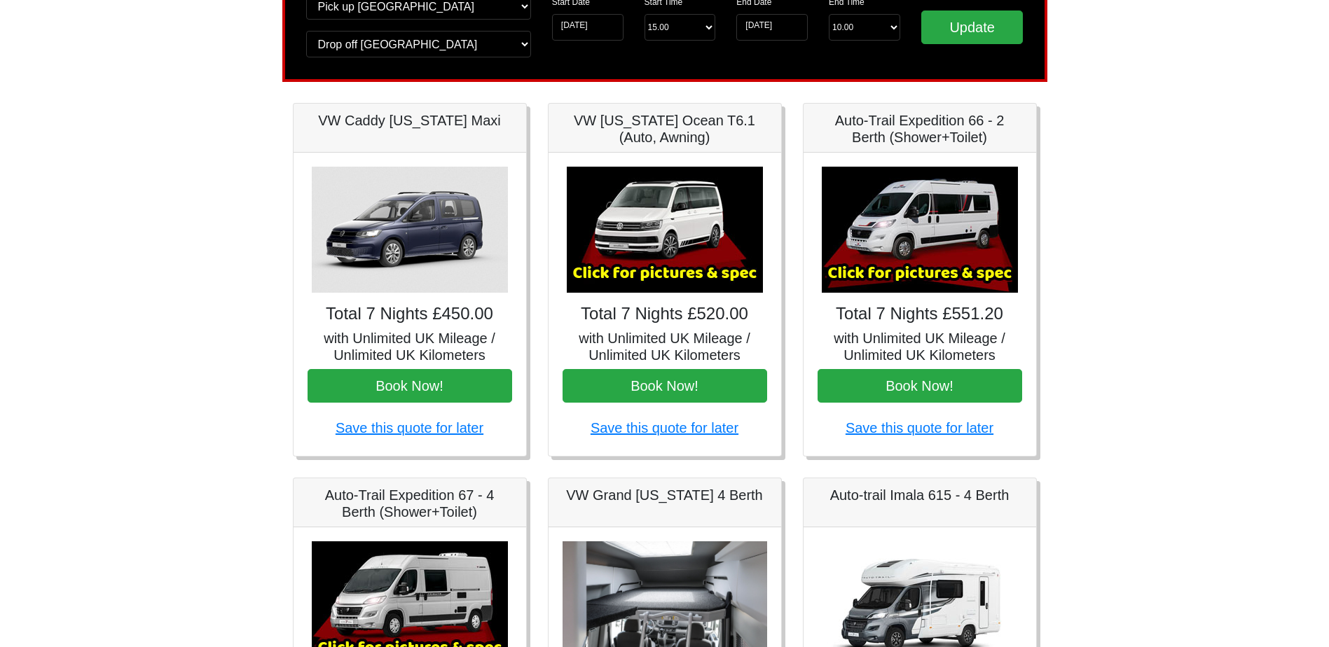
scroll to position [140, 0]
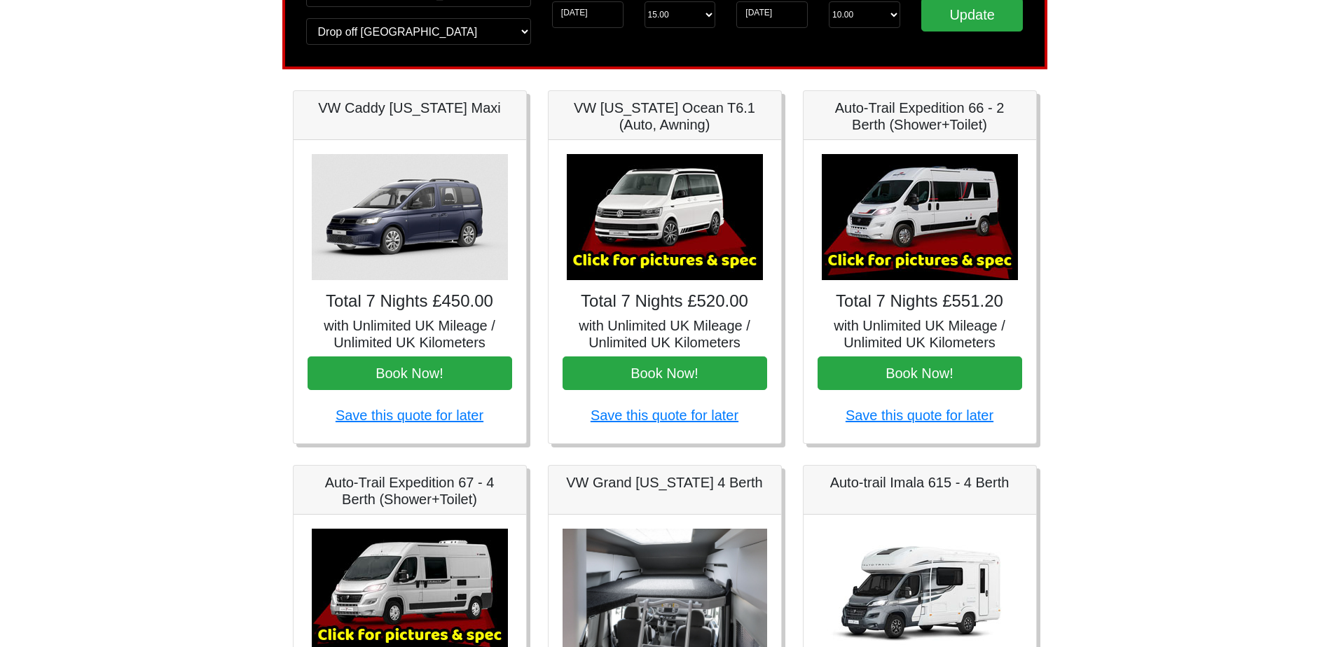
click at [392, 225] on img at bounding box center [410, 217] width 196 height 126
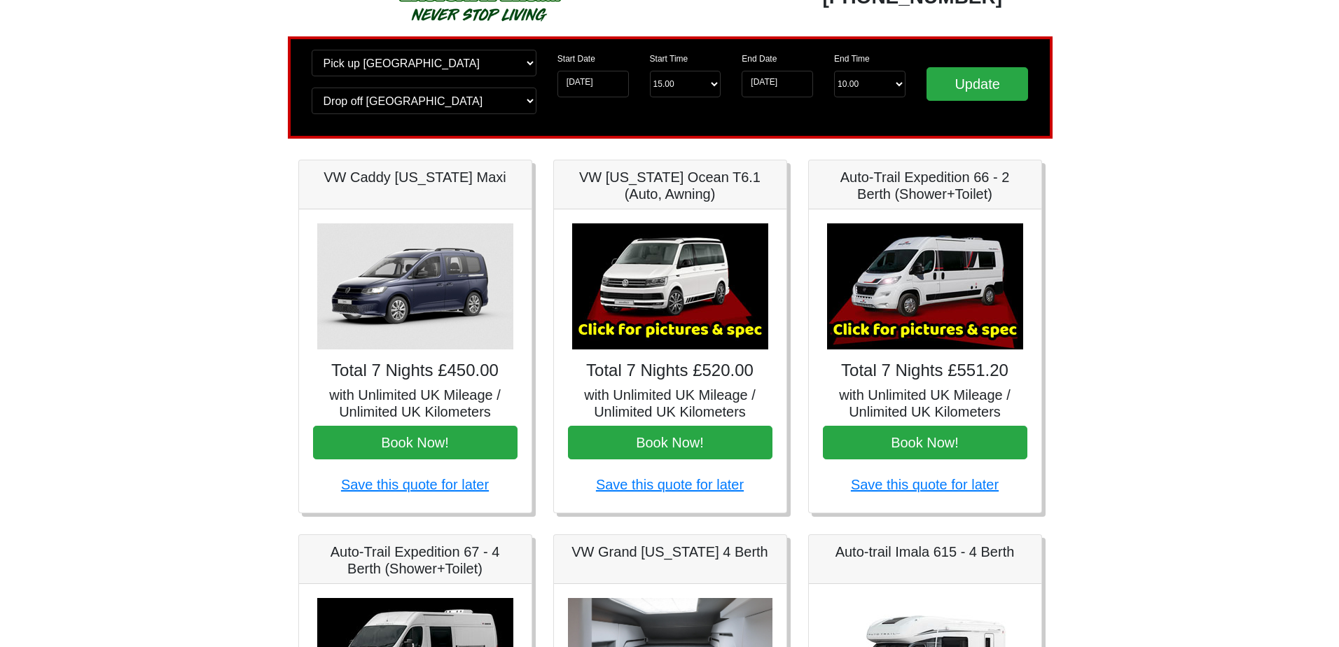
scroll to position [0, 0]
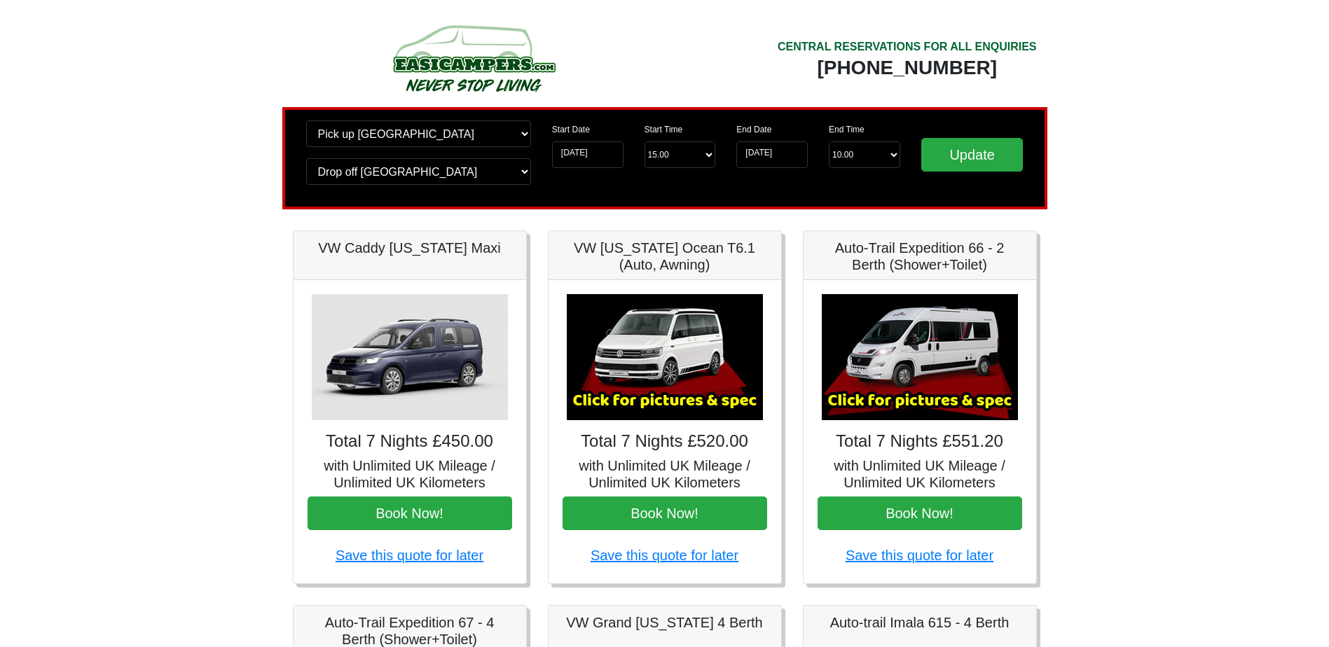
click at [683, 335] on img at bounding box center [665, 357] width 196 height 126
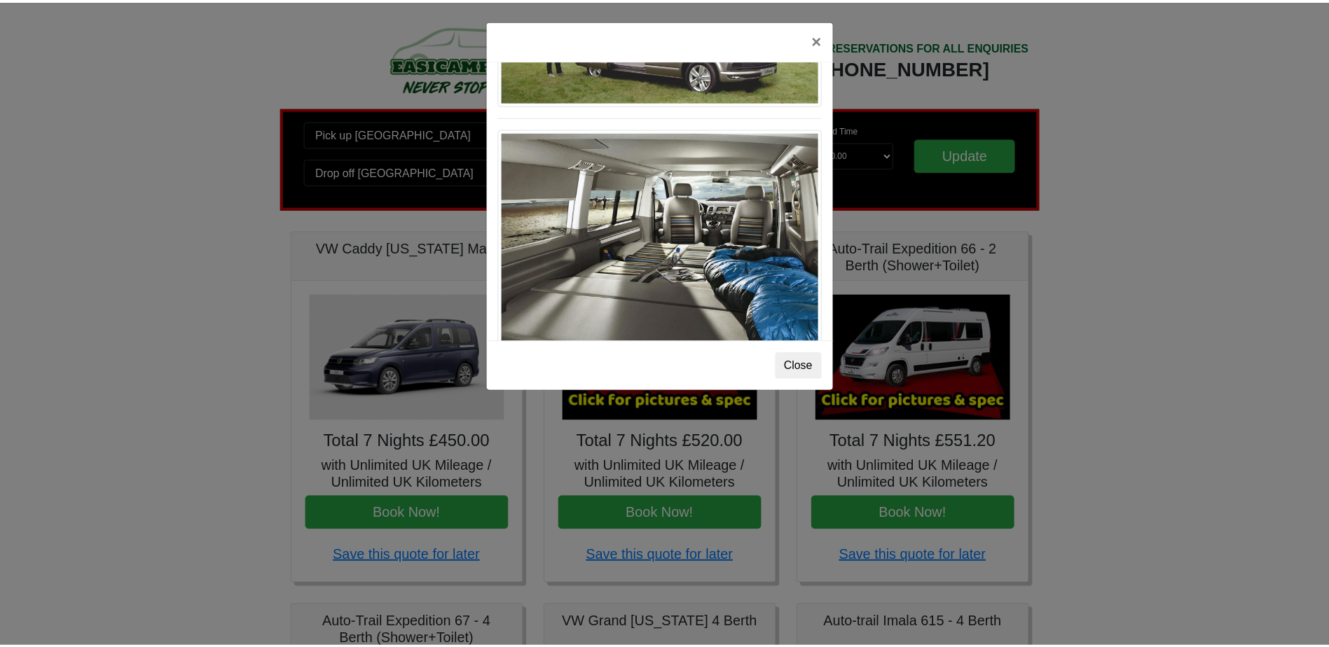
scroll to position [1528, 0]
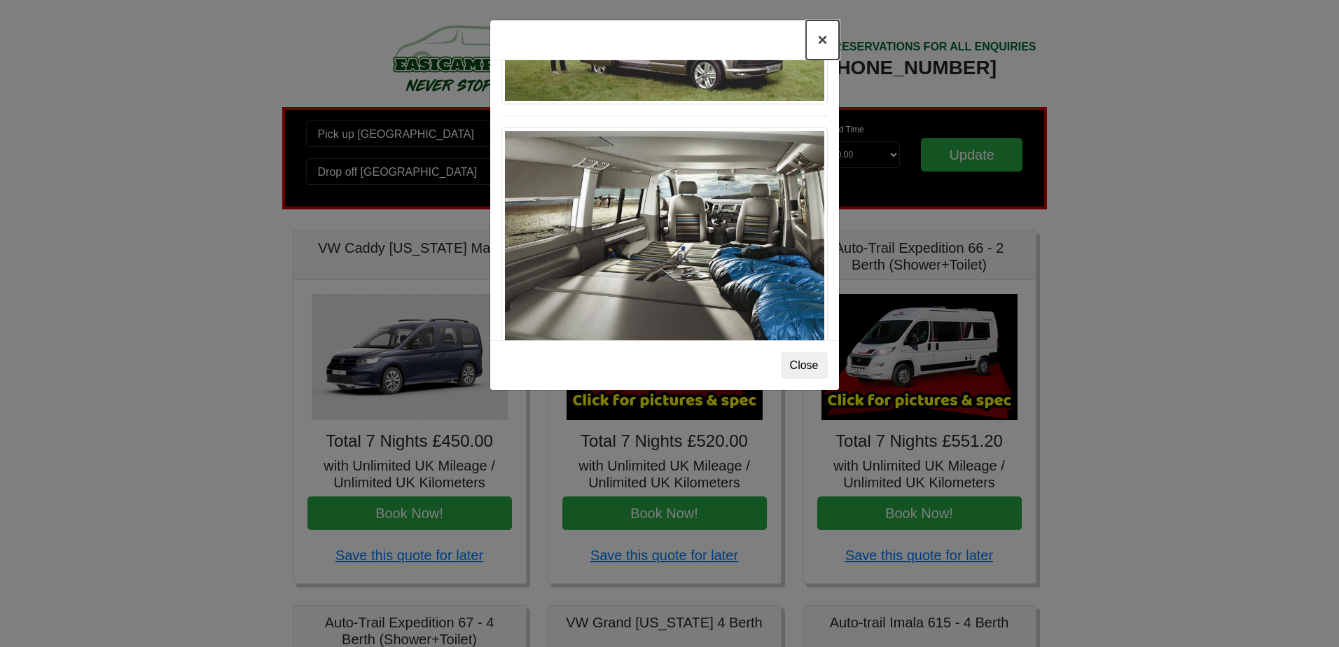
click at [818, 40] on button "×" at bounding box center [822, 39] width 32 height 39
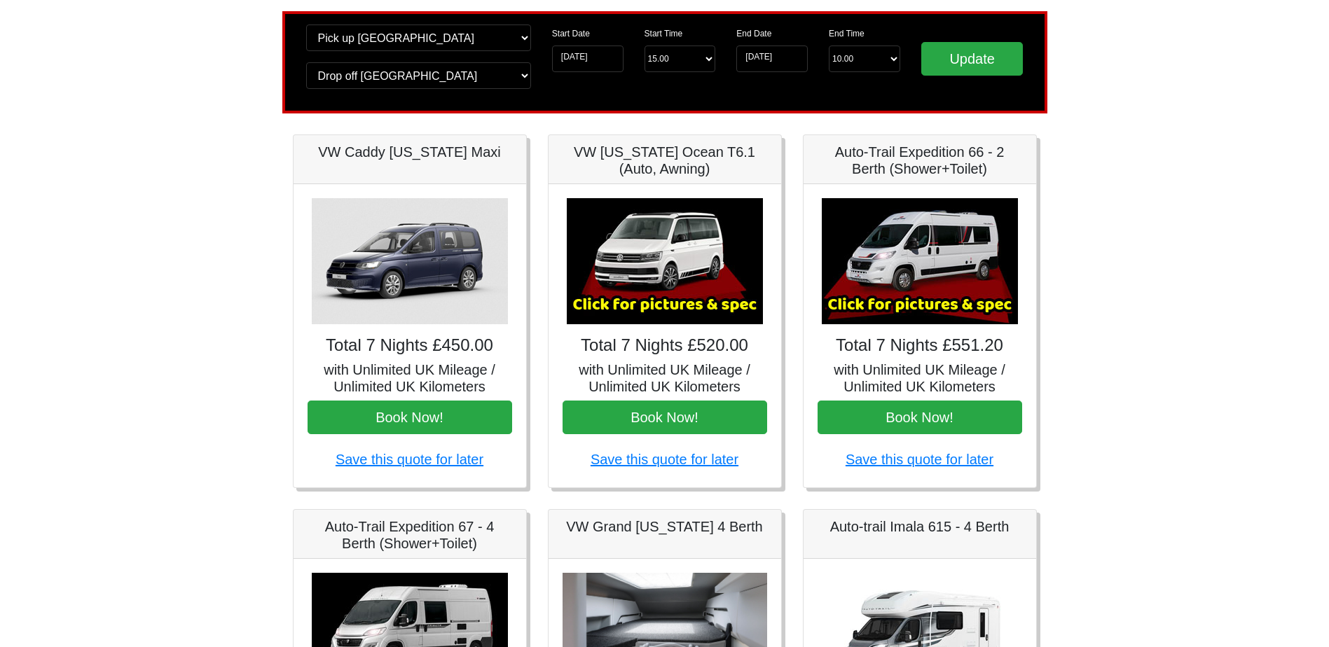
scroll to position [120, 0]
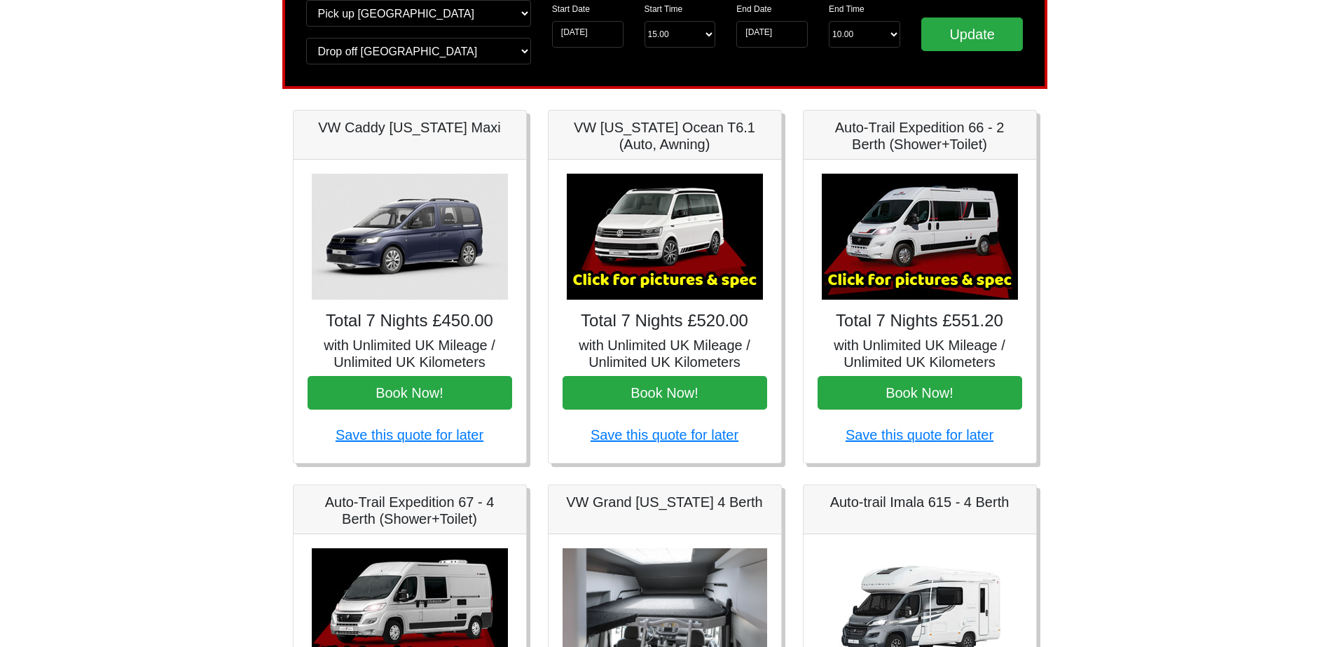
click at [386, 224] on img at bounding box center [410, 237] width 196 height 126
click at [401, 243] on img at bounding box center [410, 237] width 196 height 126
click at [382, 318] on h4 "Total 7 Nights £450.00" at bounding box center [410, 321] width 205 height 20
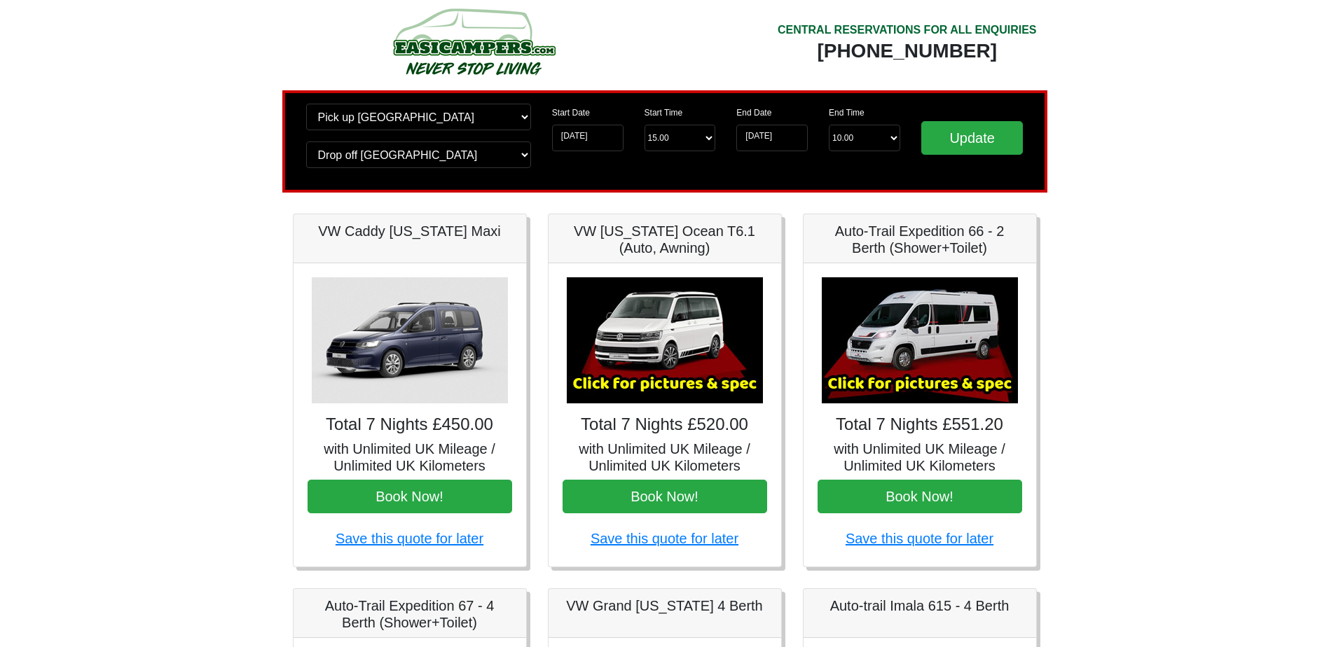
scroll to position [0, 0]
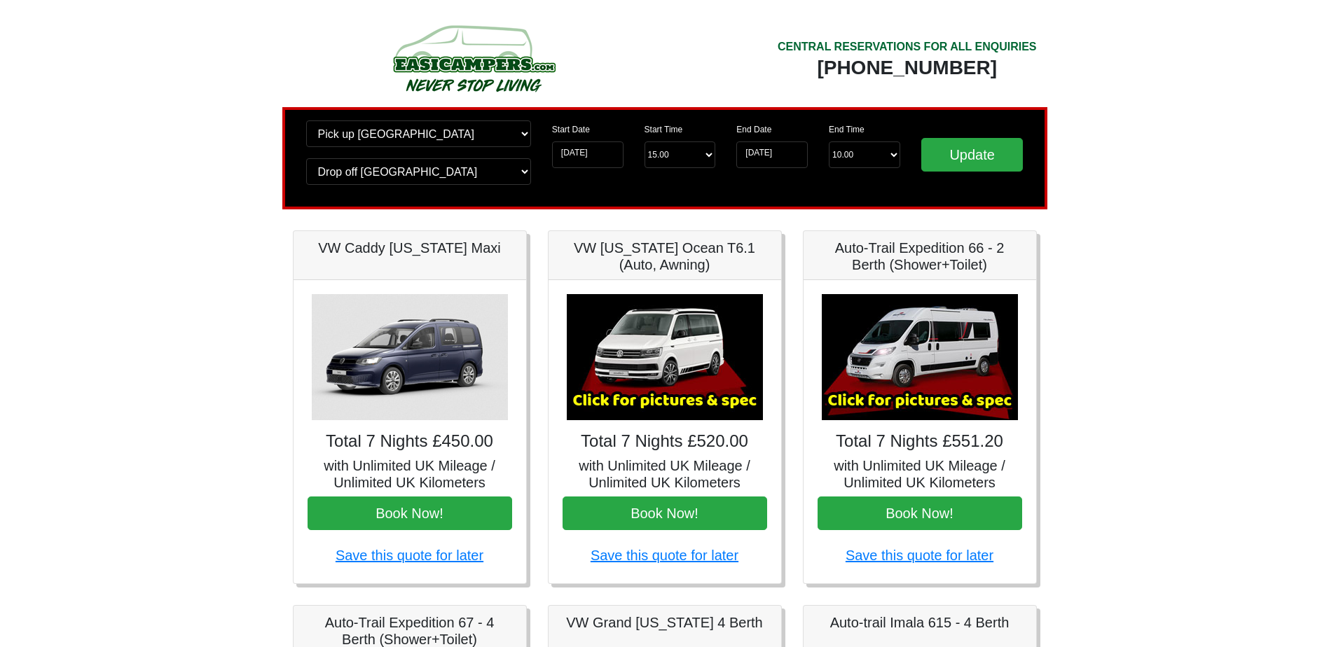
click at [370, 249] on h5 "VW Caddy [US_STATE] Maxi" at bounding box center [410, 248] width 205 height 17
drag, startPoint x: 370, startPoint y: 249, endPoint x: 385, endPoint y: 305, distance: 57.3
click at [385, 305] on img at bounding box center [410, 357] width 196 height 126
click at [387, 328] on img at bounding box center [410, 357] width 196 height 126
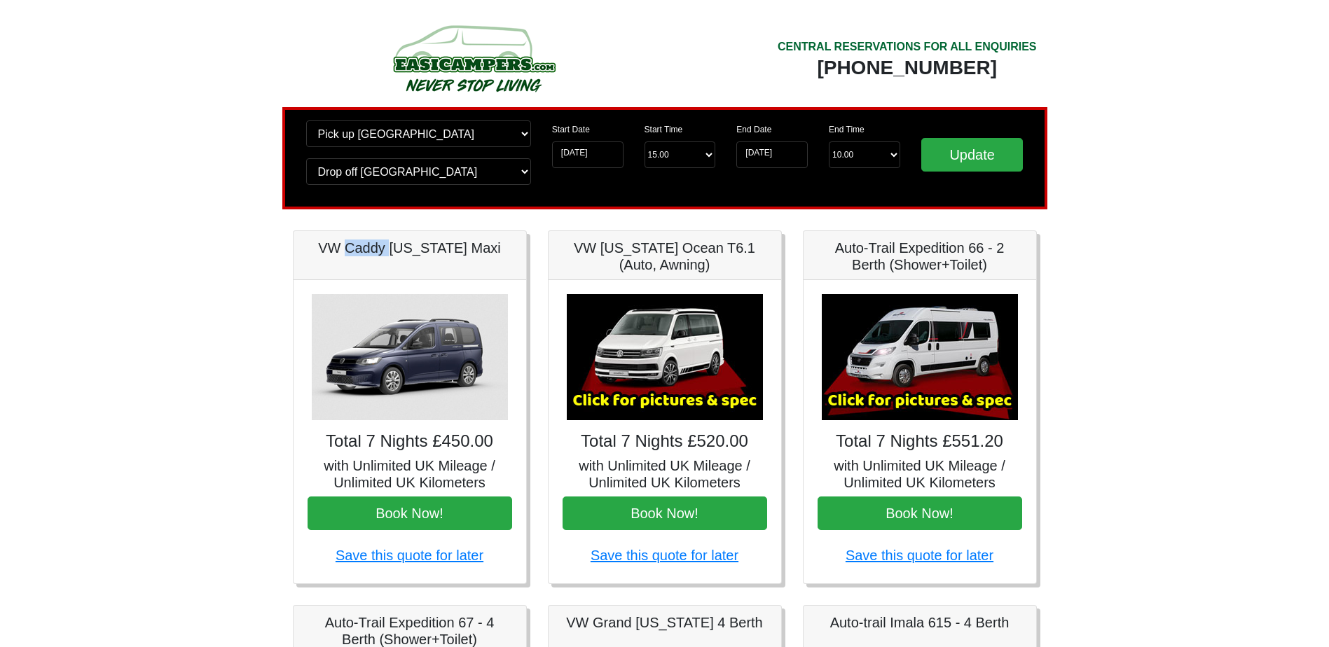
click at [387, 328] on img at bounding box center [410, 357] width 196 height 126
drag, startPoint x: 387, startPoint y: 328, endPoint x: 416, endPoint y: 434, distance: 109.6
click at [416, 434] on h4 "Total 7 Nights £450.00" at bounding box center [410, 442] width 205 height 20
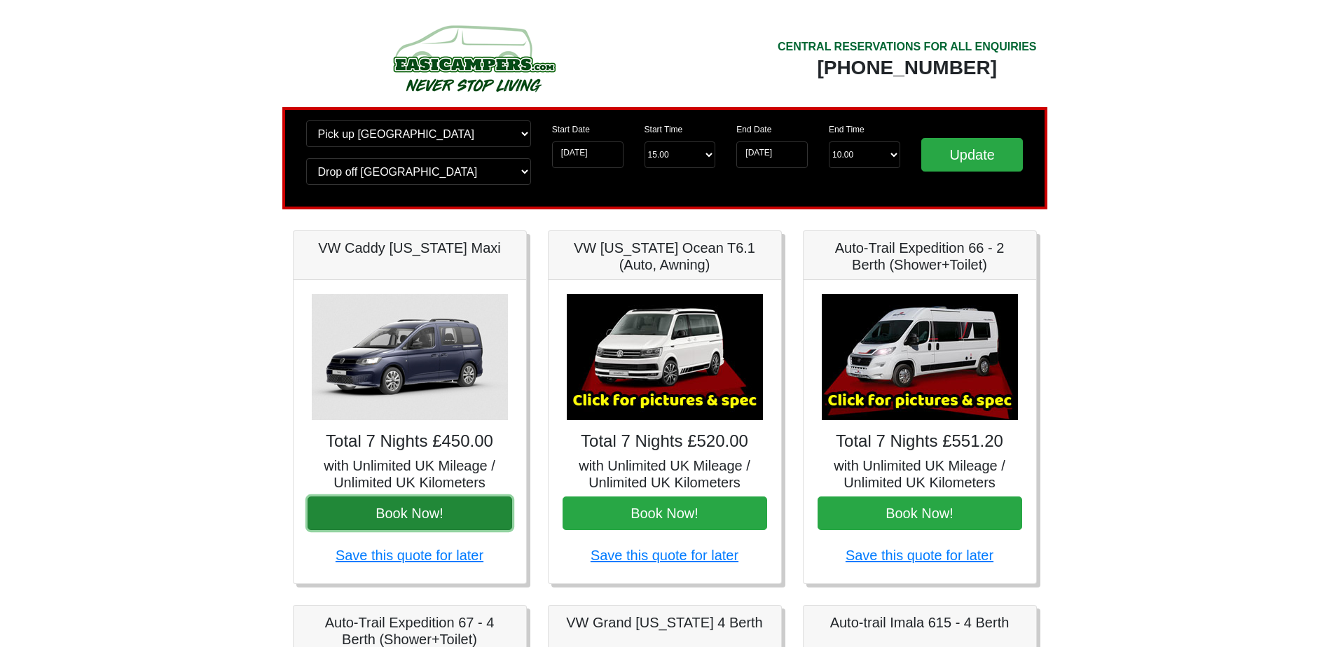
click at [401, 515] on button "Book Now!" at bounding box center [410, 514] width 205 height 34
click at [422, 406] on img at bounding box center [410, 357] width 196 height 126
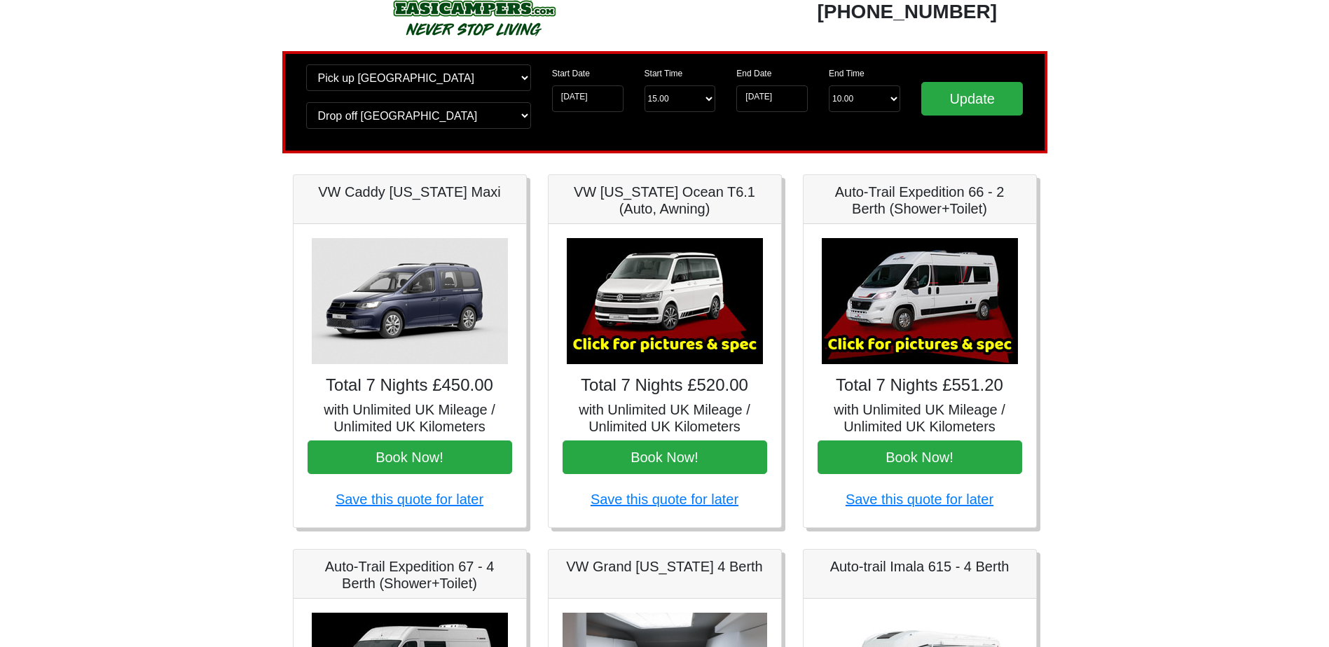
scroll to position [50, 0]
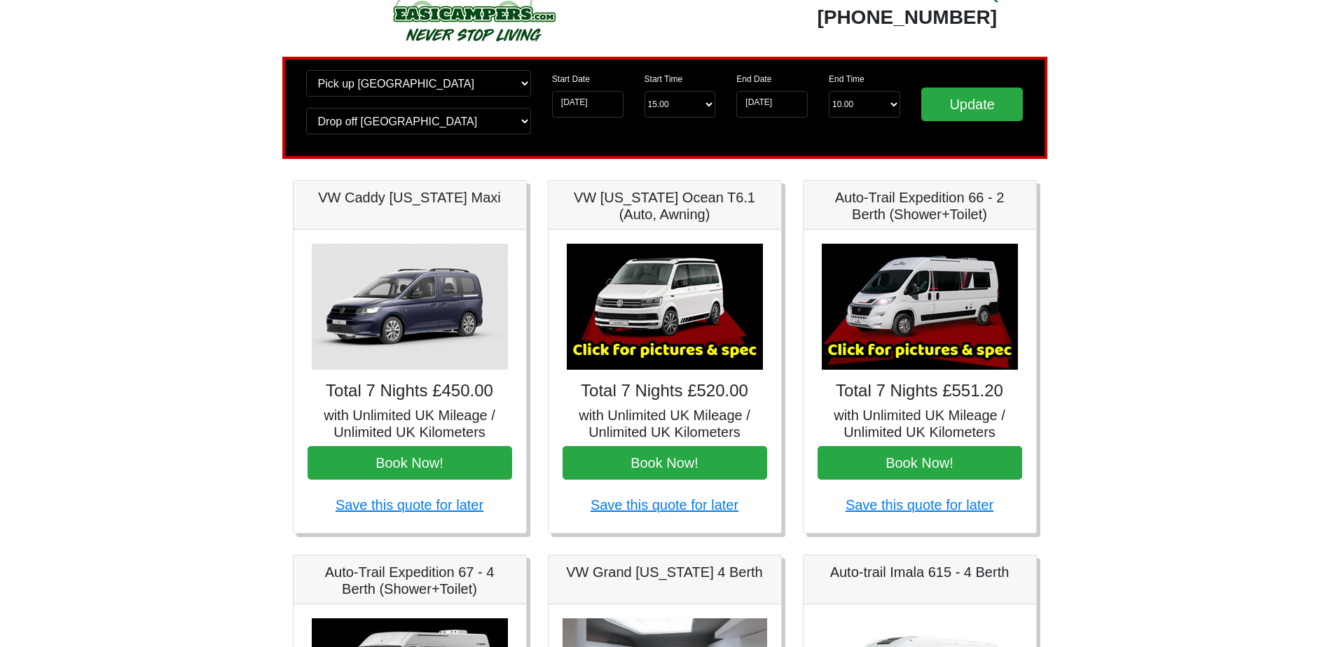
click at [394, 324] on img at bounding box center [410, 307] width 196 height 126
